Goal: Transaction & Acquisition: Obtain resource

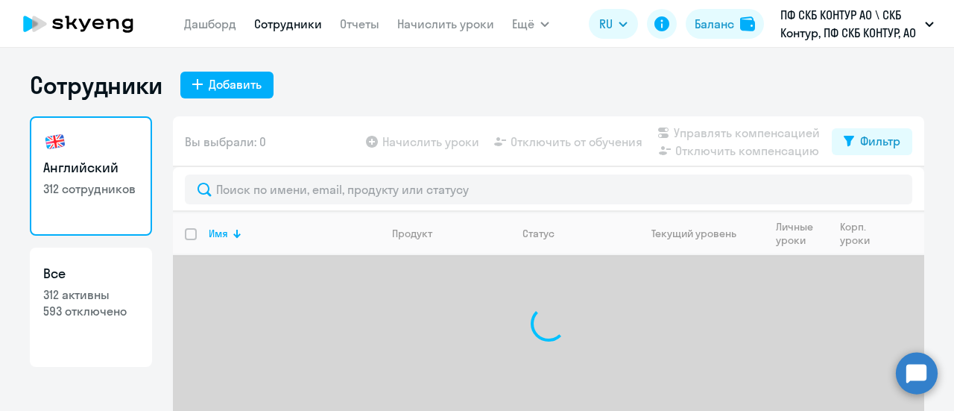
select select "30"
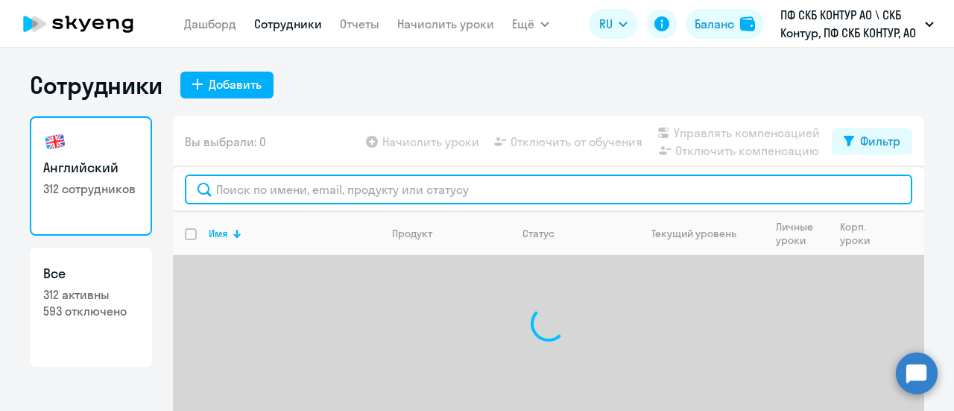
click at [362, 198] on input "text" at bounding box center [549, 189] width 728 height 30
paste input "[PERSON_NAME]"
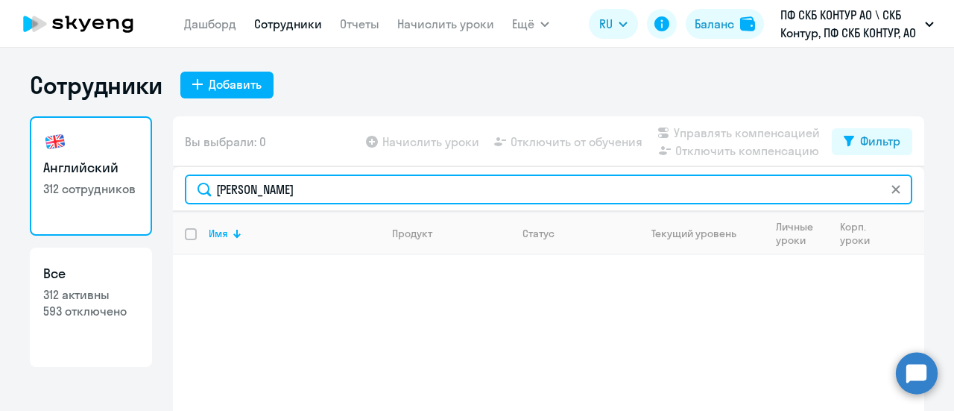
click at [212, 190] on input "[PERSON_NAME]" at bounding box center [549, 189] width 728 height 30
paste input "46075"
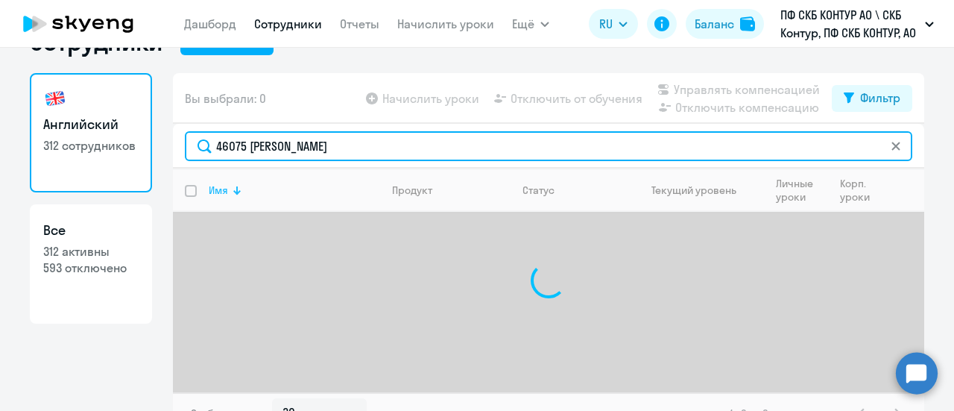
scroll to position [66, 0]
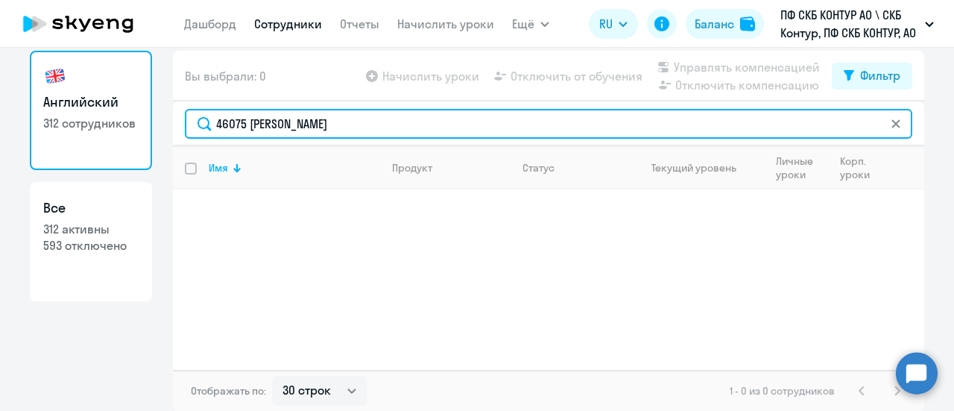
click at [210, 125] on input "46075 Фрост Анастасия Сергеевна" at bounding box center [549, 124] width 728 height 30
drag, startPoint x: 418, startPoint y: 125, endPoint x: 241, endPoint y: 120, distance: 177.5
click at [241, 120] on input "46075 Фрост Анастасия Сергеевна" at bounding box center [549, 124] width 728 height 30
type input "46075"
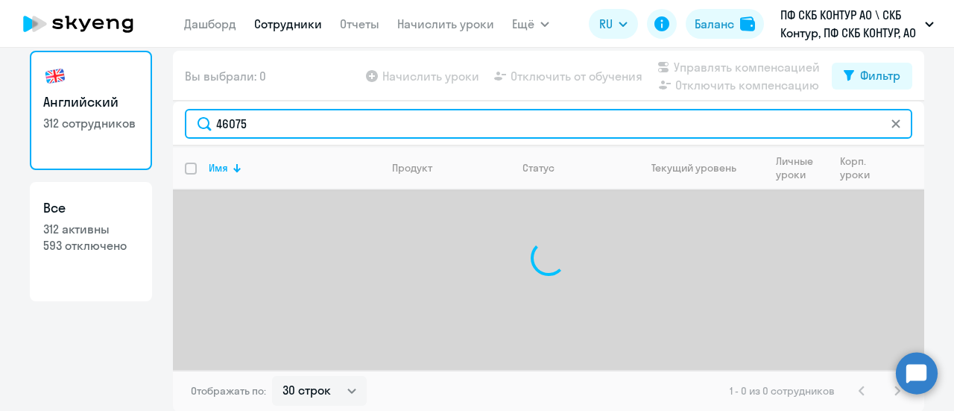
click at [195, 127] on input "46075" at bounding box center [549, 124] width 728 height 30
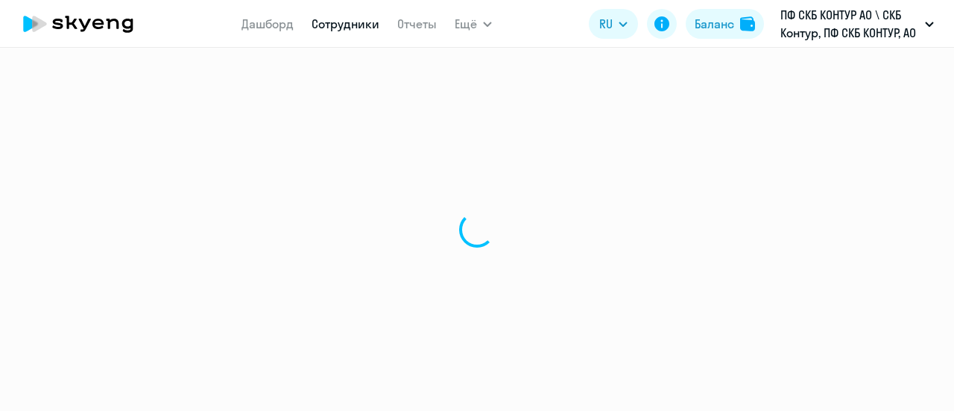
select select "30"
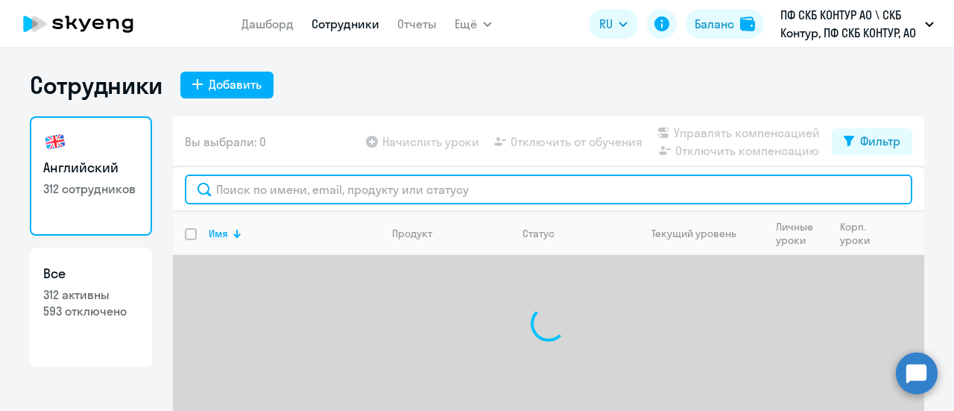
click at [242, 192] on input "text" at bounding box center [549, 189] width 728 height 30
paste input "46075"
type input "4"
type input "46075"
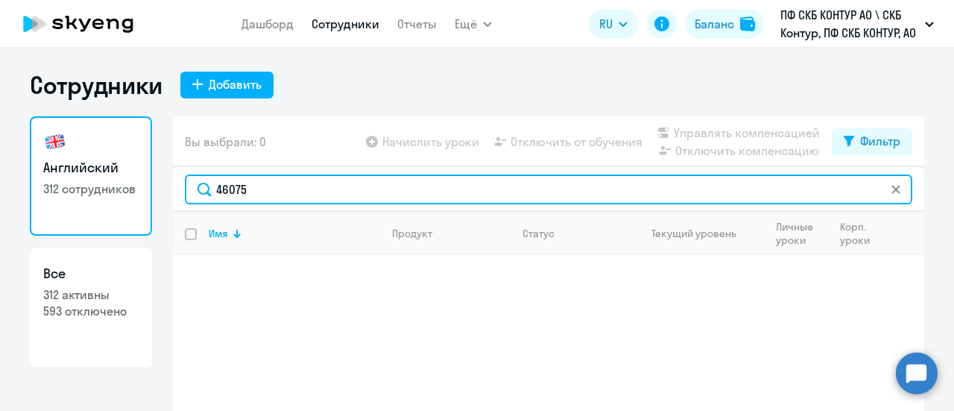
drag, startPoint x: 259, startPoint y: 193, endPoint x: 131, endPoint y: 169, distance: 130.4
click at [131, 169] on div "Английский 312 сотрудников Все 312 активны 593 отключено Вы выбрали: 0 Начислит…" at bounding box center [477, 296] width 895 height 361
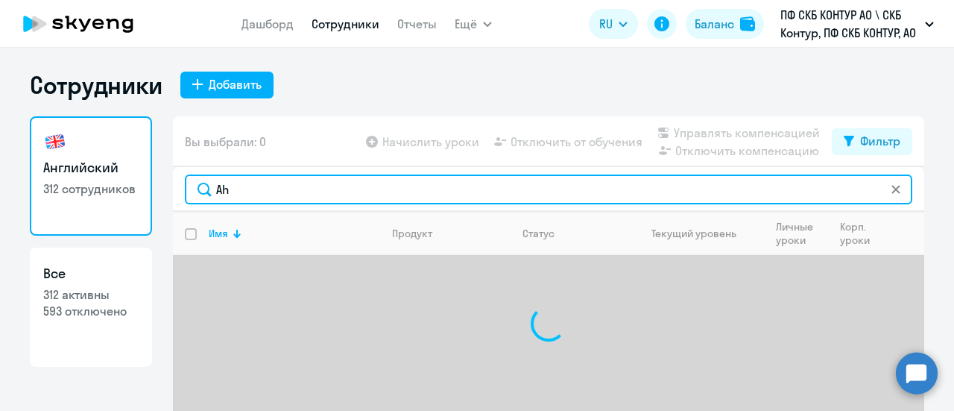
type input "A"
type input "Фрост"
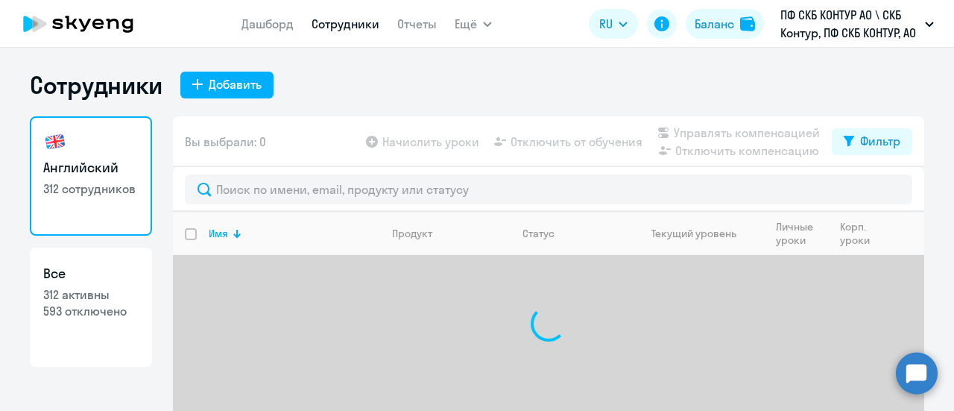
select select "30"
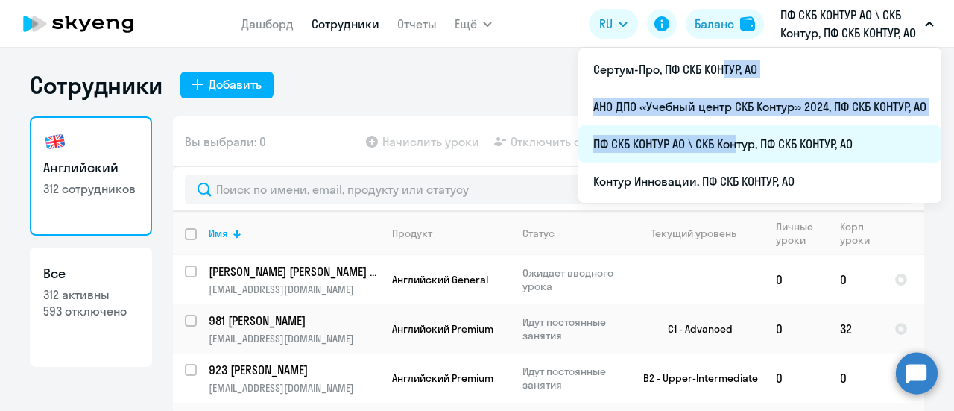
drag, startPoint x: 713, startPoint y: 73, endPoint x: 731, endPoint y: 128, distance: 58.2
click at [731, 128] on ul "Сертум-Про, ПФ СКБ КОНТУР, АО АНО ДПО «Учебный центр СКБ Контур» 2024, ПФ СКБ К…" at bounding box center [760, 125] width 363 height 155
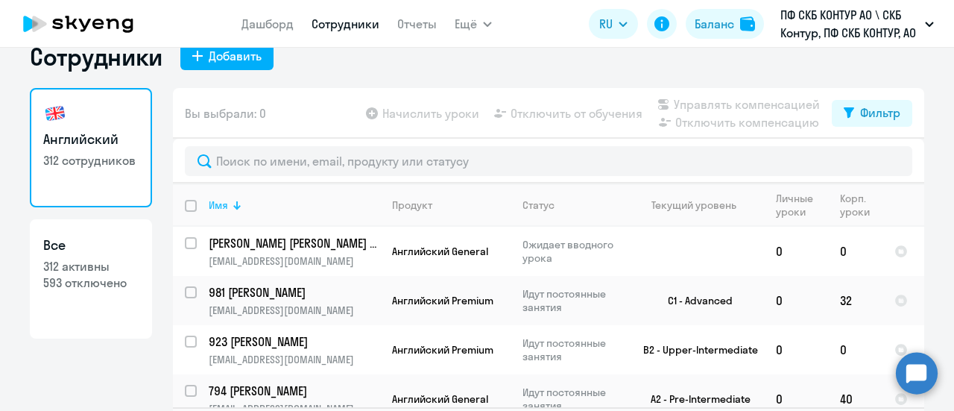
scroll to position [66, 0]
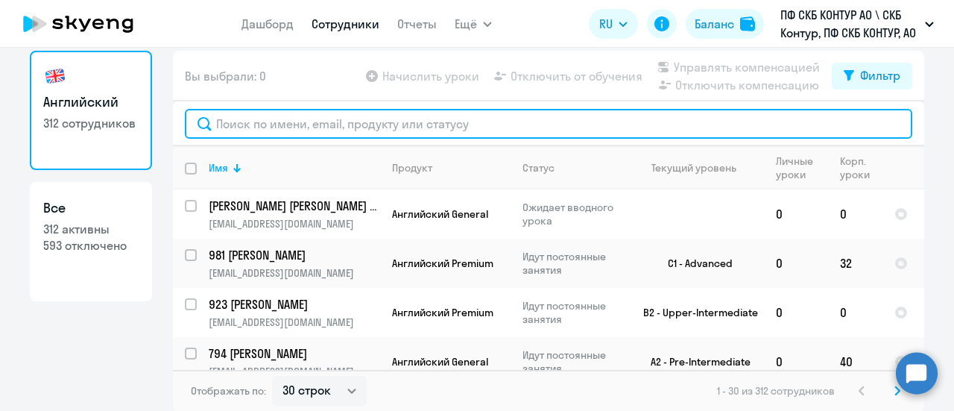
click at [301, 125] on input "text" at bounding box center [549, 124] width 728 height 30
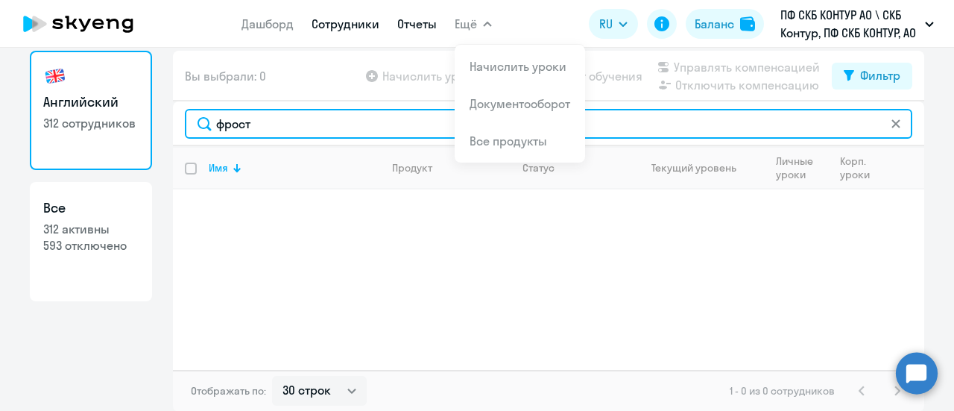
type input "фрост"
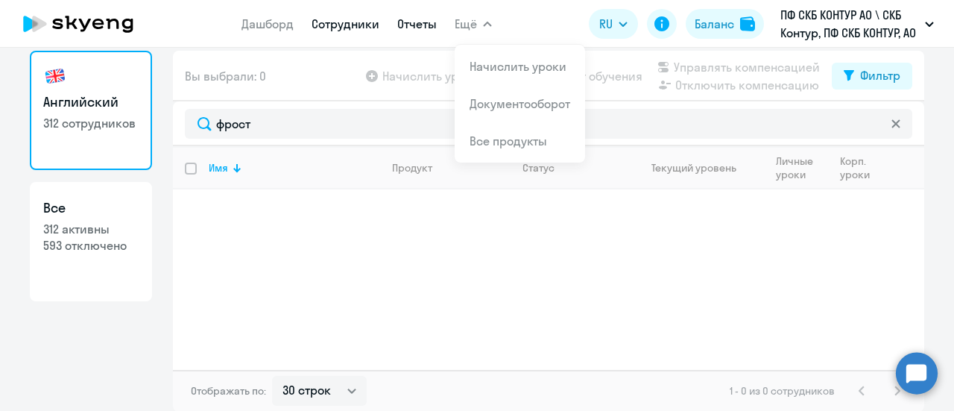
click at [414, 31] on link "Отчеты" at bounding box center [417, 23] width 40 height 15
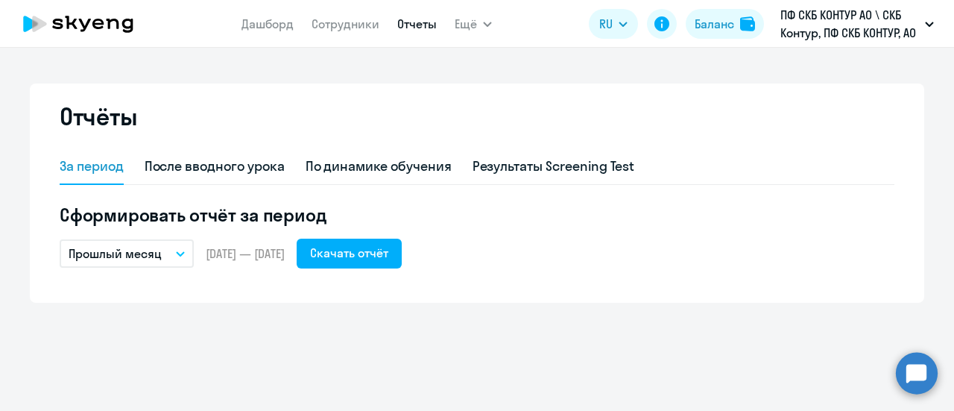
click at [184, 253] on icon "button" at bounding box center [180, 253] width 9 height 5
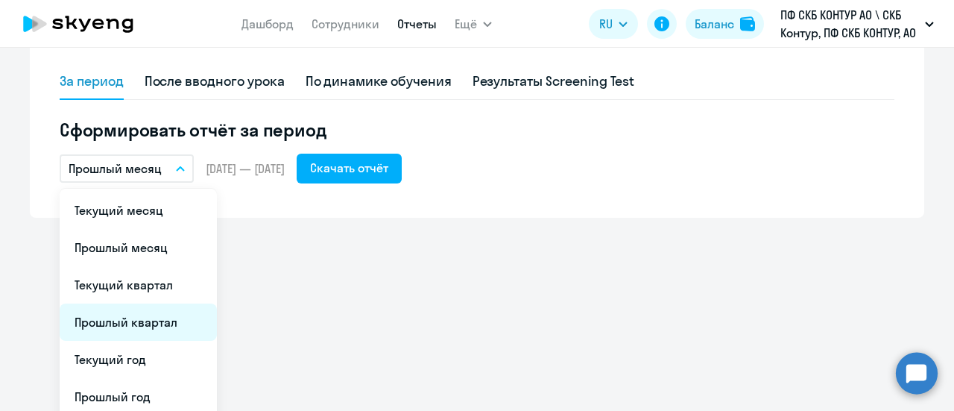
scroll to position [167, 0]
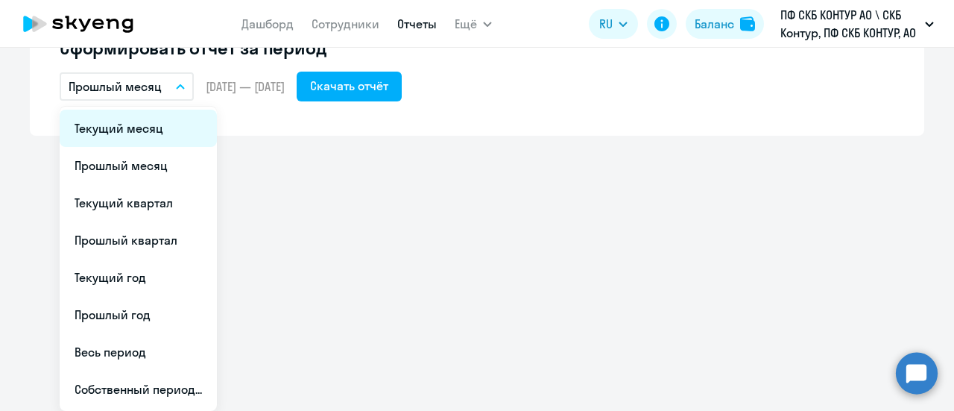
click at [116, 125] on li "Текущий месяц" at bounding box center [138, 128] width 157 height 37
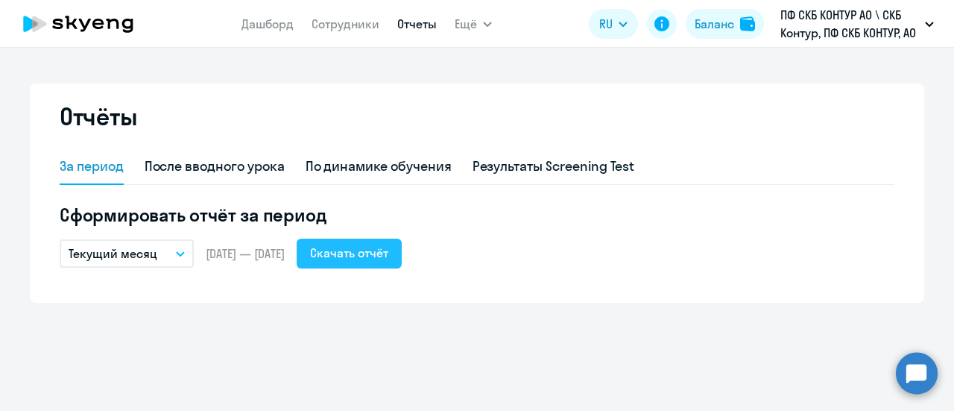
click at [387, 257] on div "Скачать отчёт" at bounding box center [349, 253] width 78 height 18
click at [368, 253] on div "Скачать отчёт" at bounding box center [349, 253] width 78 height 18
click at [340, 28] on link "Сотрудники" at bounding box center [346, 23] width 68 height 15
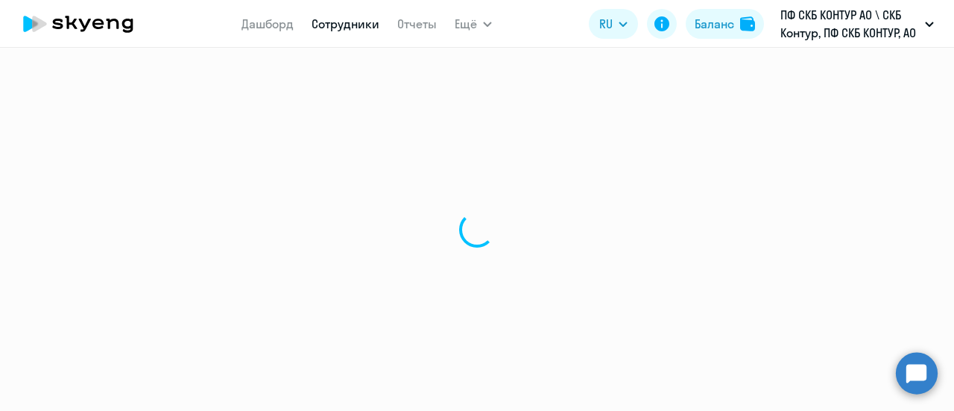
select select "30"
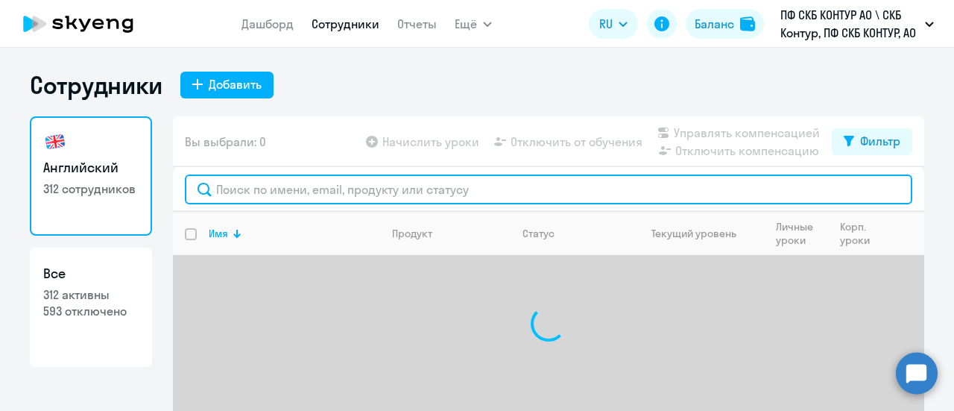
click at [301, 192] on input "text" at bounding box center [549, 189] width 728 height 30
type input "Фрост"
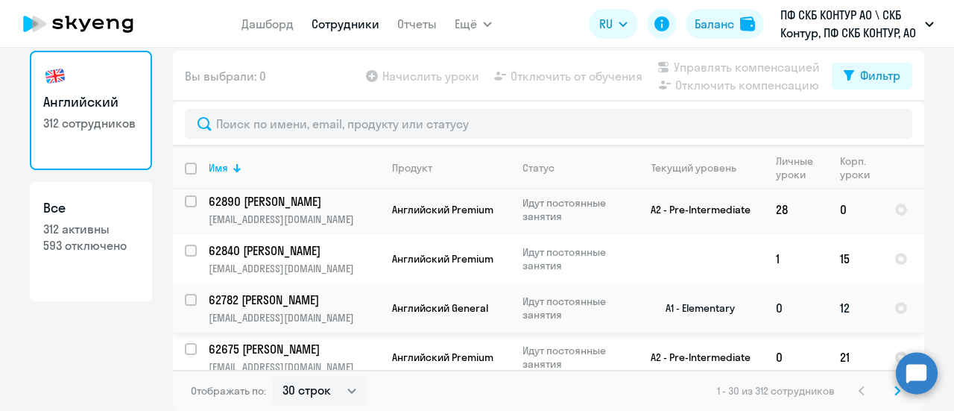
scroll to position [1281, 0]
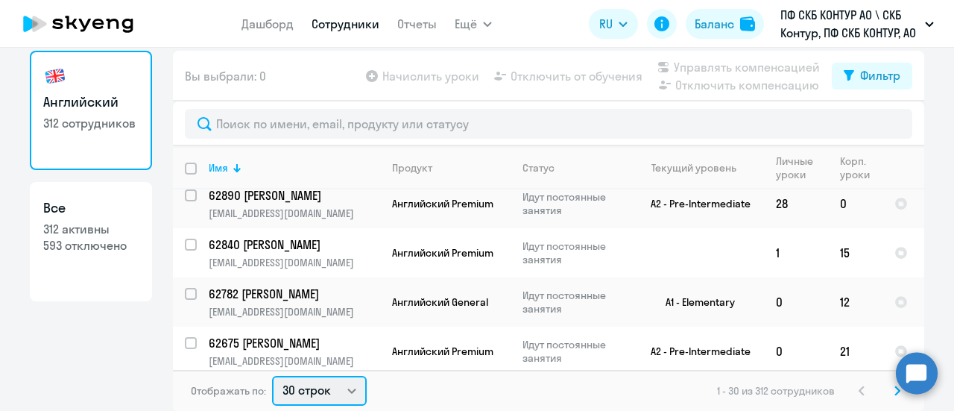
click at [341, 392] on select "30 строк 50 строк 100 строк" at bounding box center [319, 391] width 95 height 30
select select "100"
click at [272, 376] on select "30 строк 50 строк 100 строк" at bounding box center [319, 391] width 95 height 30
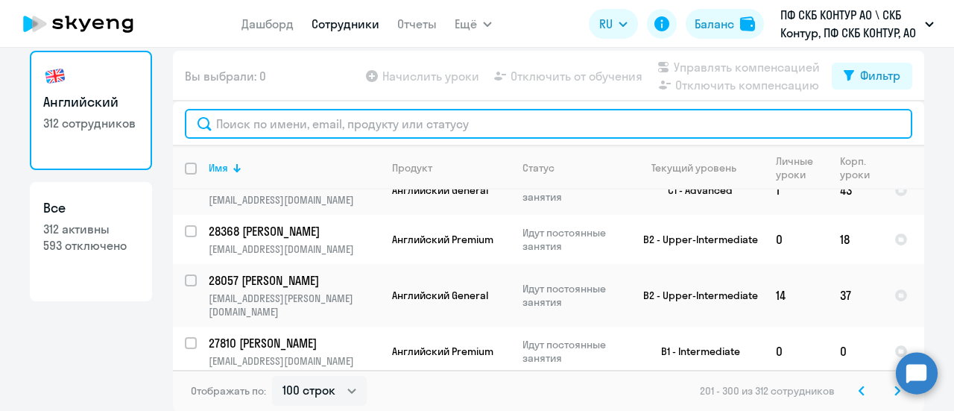
click at [358, 123] on input "text" at bounding box center [549, 124] width 728 height 30
paste input "Фрост Анастасия Сергеевна"
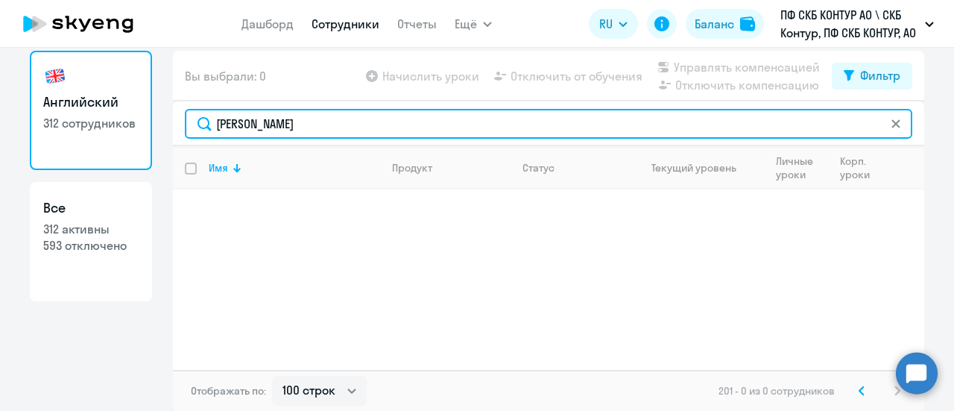
click at [249, 127] on input "Фрост Анастасия Сергеевна" at bounding box center [549, 124] width 728 height 30
type input "Фрост Анастасия Сергеевна"
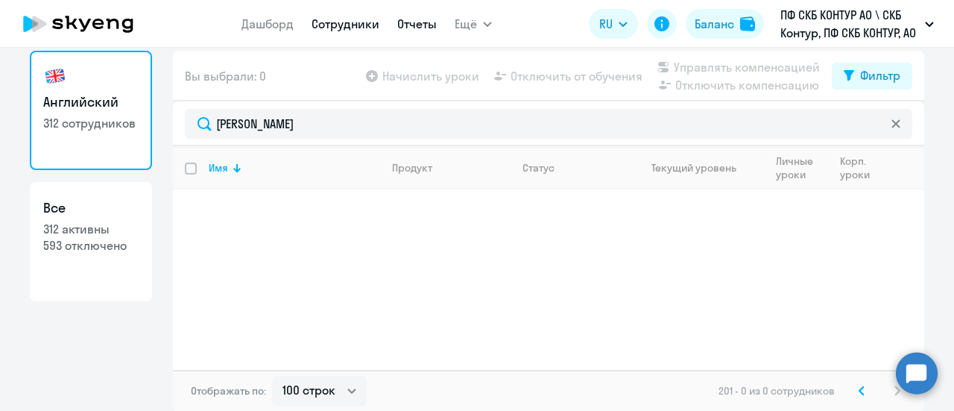
click at [421, 25] on link "Отчеты" at bounding box center [417, 23] width 40 height 15
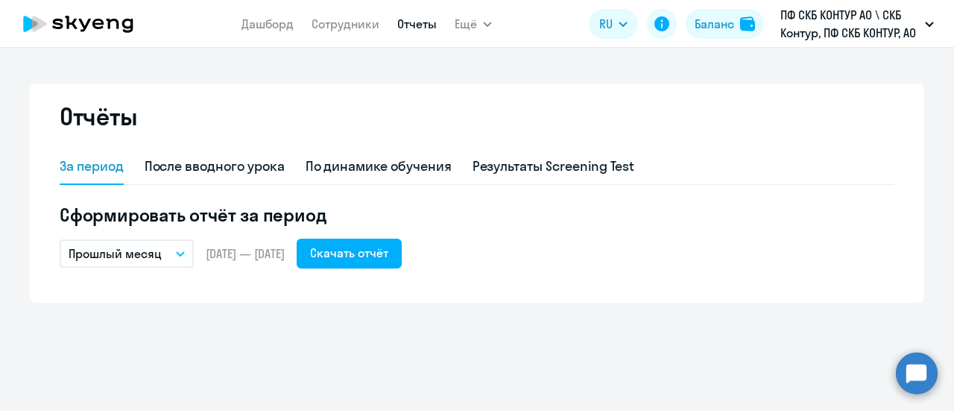
click at [181, 247] on button "Прошлый месяц" at bounding box center [127, 253] width 134 height 28
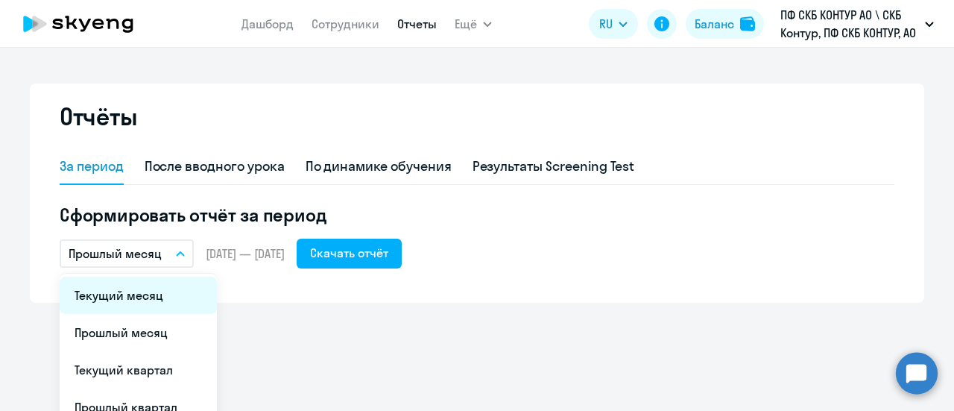
click at [135, 295] on li "Текущий месяц" at bounding box center [138, 295] width 157 height 37
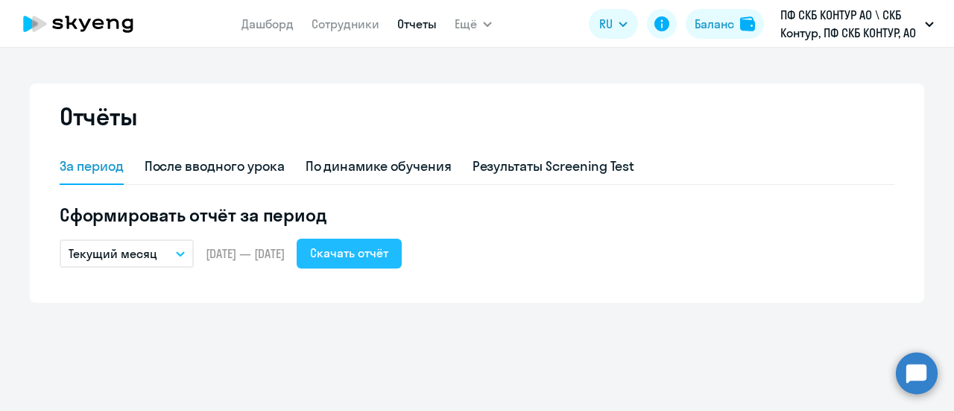
click at [381, 258] on div "Скачать отчёт" at bounding box center [349, 253] width 78 height 18
click at [395, 262] on button "Скачать отчёт" at bounding box center [349, 254] width 105 height 30
click at [388, 255] on div "Скачать отчёт" at bounding box center [349, 253] width 78 height 18
